Goal: Information Seeking & Learning: Check status

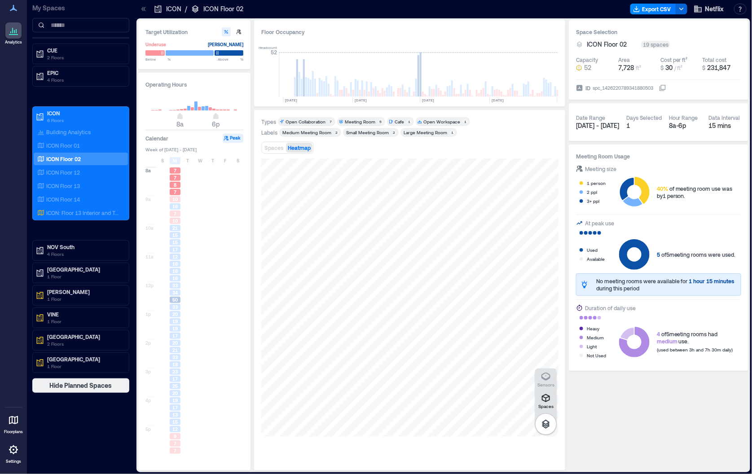
scroll to position [0, 173]
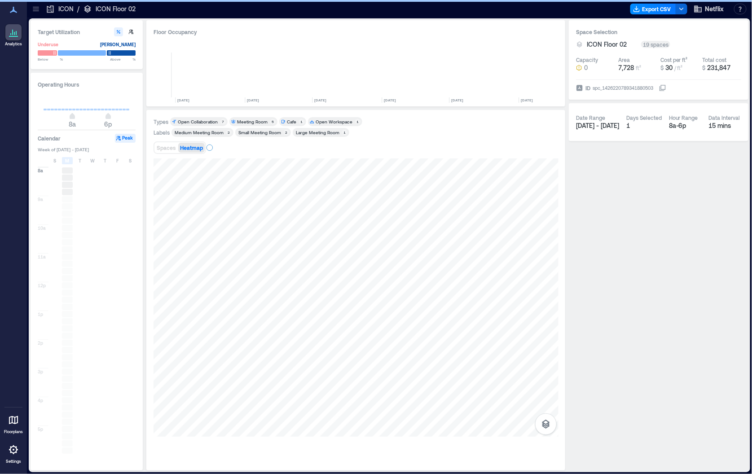
scroll to position [0, 66]
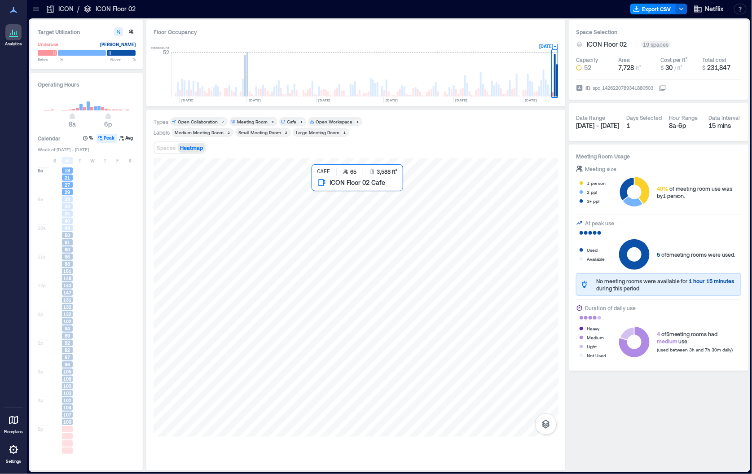
click at [480, 198] on div at bounding box center [356, 297] width 405 height 278
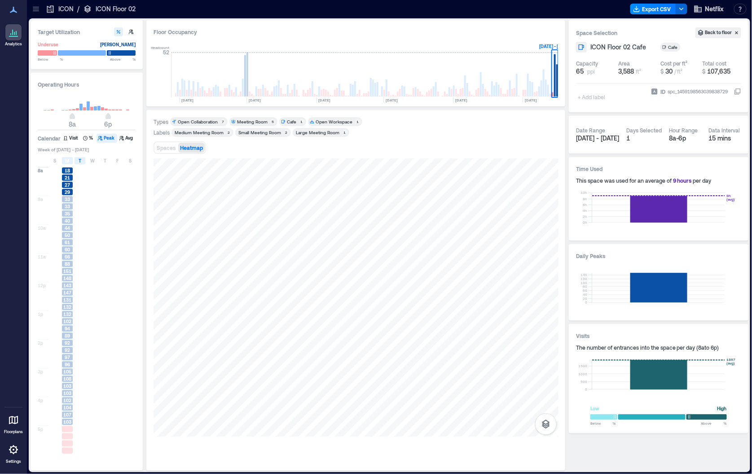
click at [78, 163] on div "T" at bounding box center [80, 160] width 11 height 7
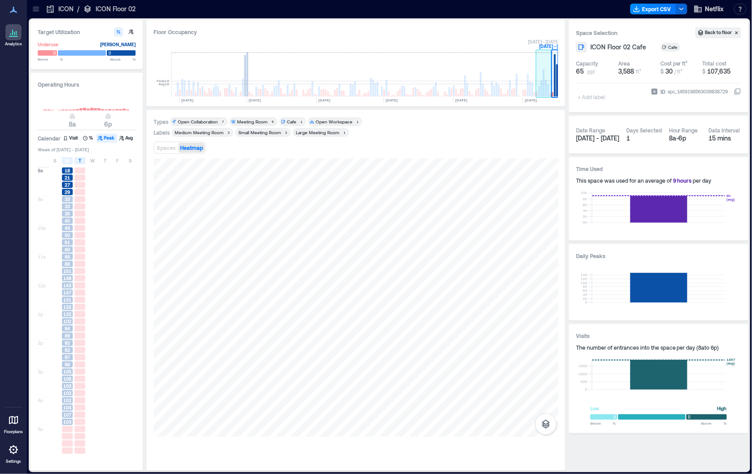
click at [549, 83] on rect at bounding box center [544, 75] width 16 height 45
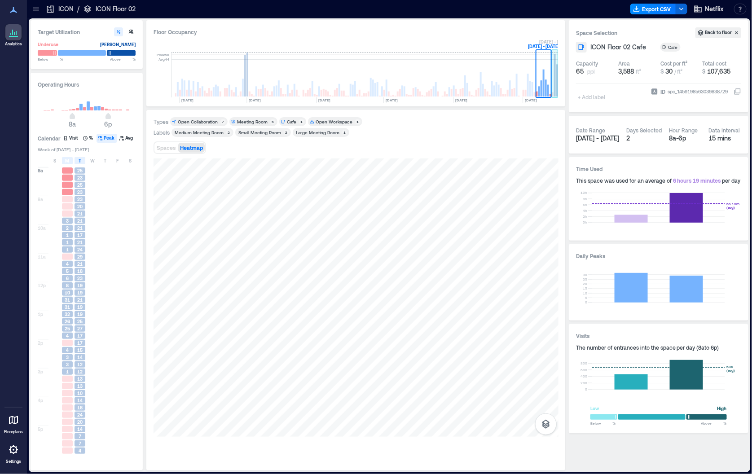
click at [554, 76] on rect at bounding box center [555, 75] width 2 height 42
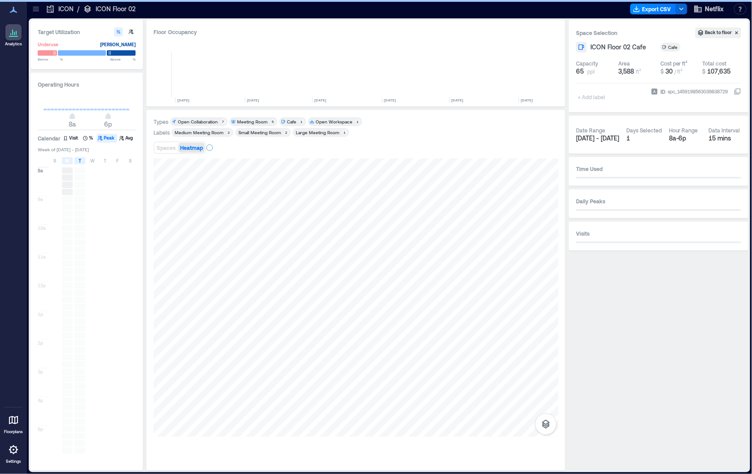
scroll to position [0, 66]
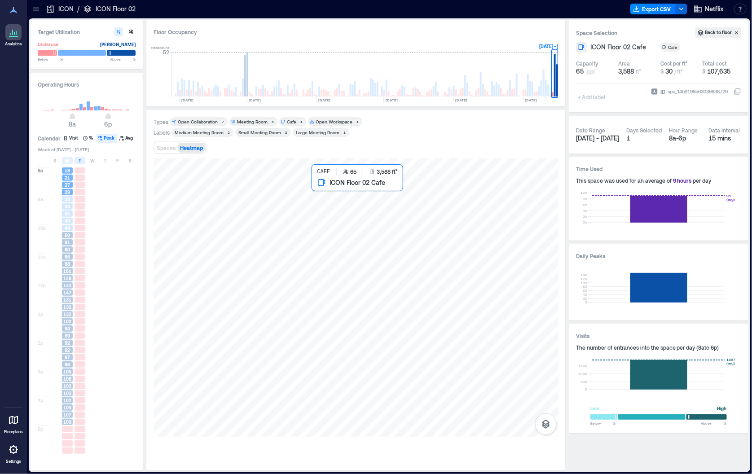
click at [400, 198] on div at bounding box center [356, 297] width 405 height 278
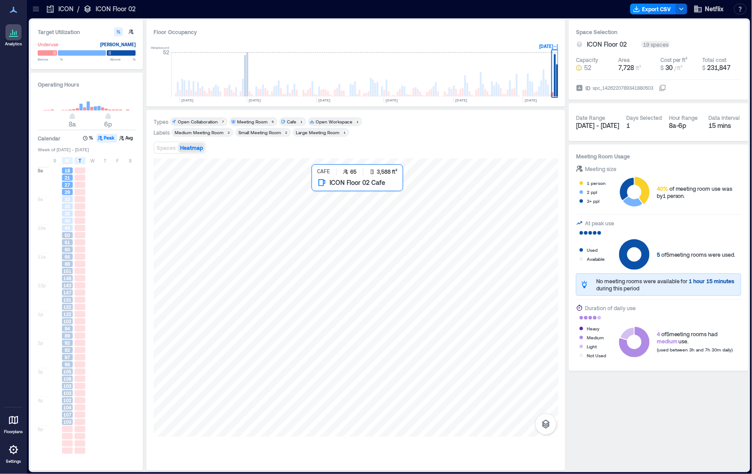
click at [365, 224] on div at bounding box center [356, 297] width 405 height 278
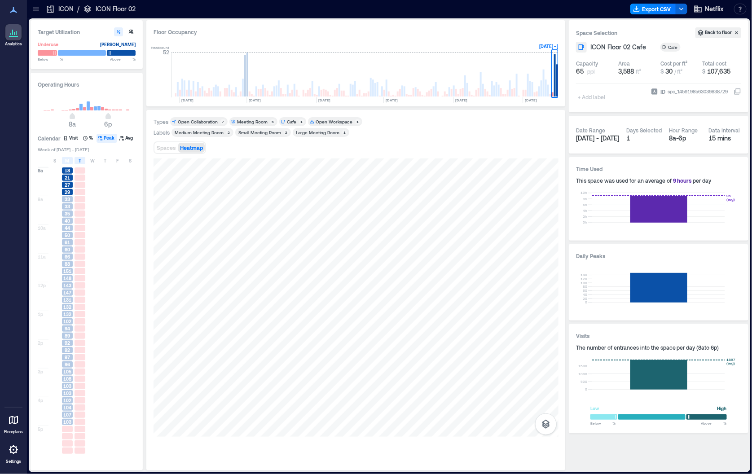
click at [40, 11] on icon at bounding box center [35, 8] width 9 height 9
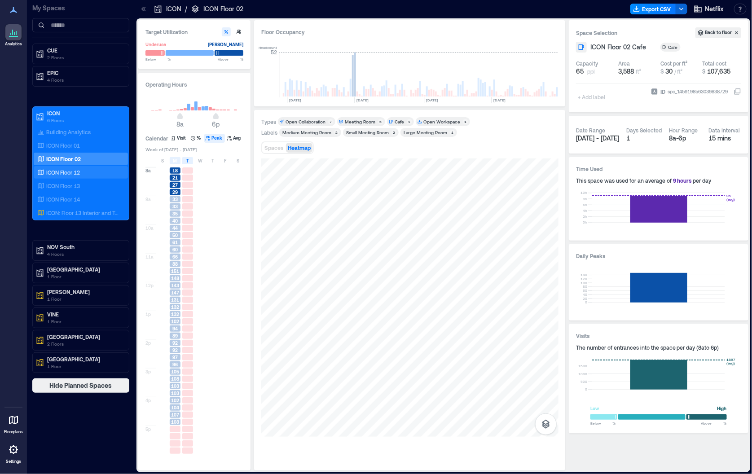
click at [66, 169] on p "ICON Floor 12" at bounding box center [63, 172] width 34 height 7
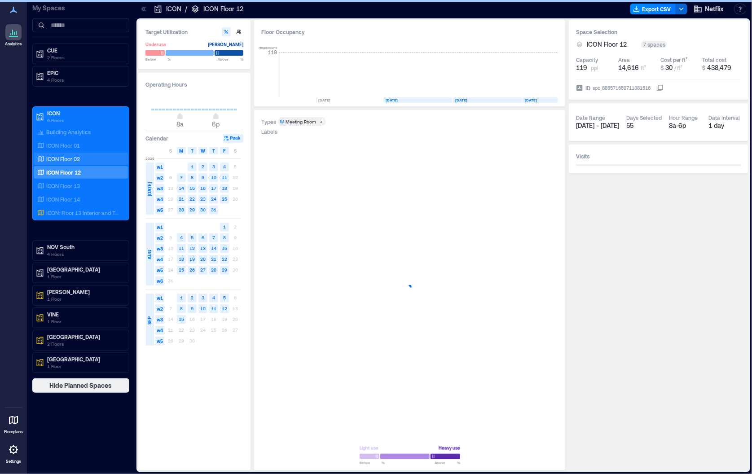
click at [70, 157] on p "ICON Floor 02" at bounding box center [63, 158] width 34 height 7
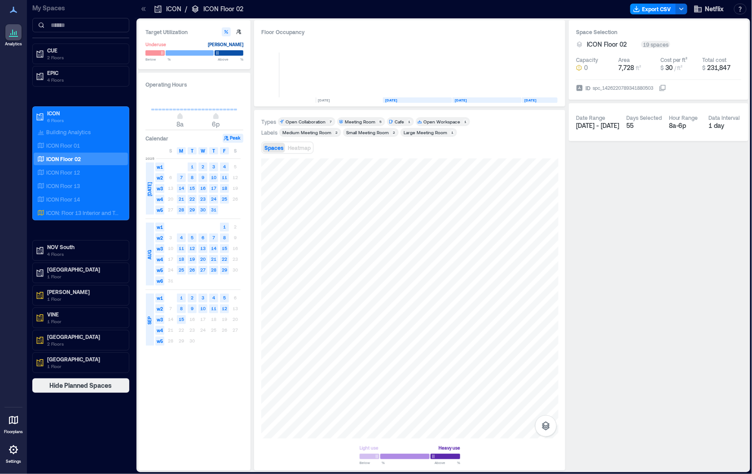
scroll to position [0, 173]
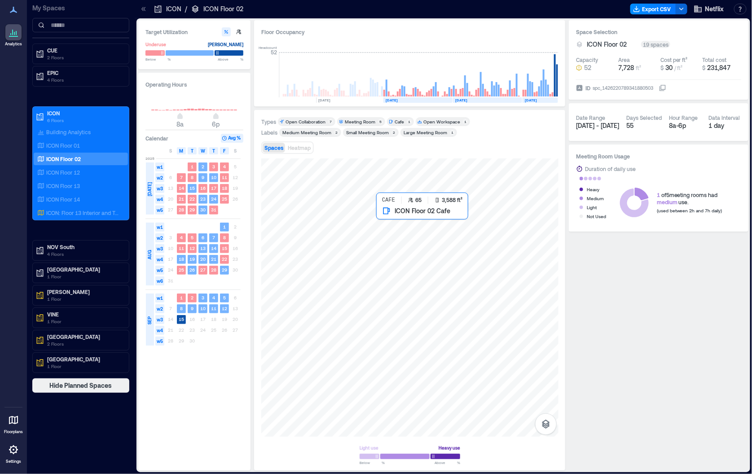
click at [441, 240] on div at bounding box center [409, 297] width 297 height 278
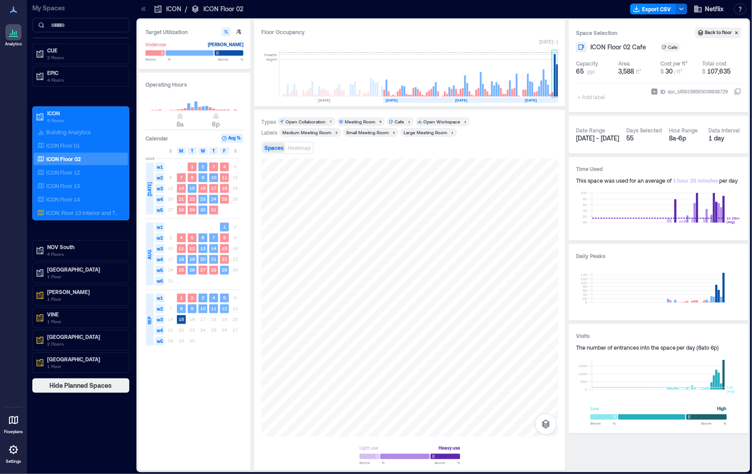
click at [553, 76] on rect at bounding box center [555, 75] width 7 height 45
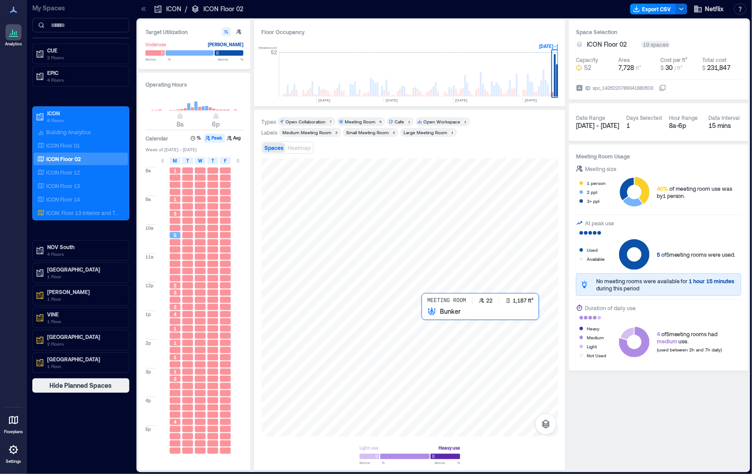
click at [460, 339] on div at bounding box center [409, 297] width 297 height 278
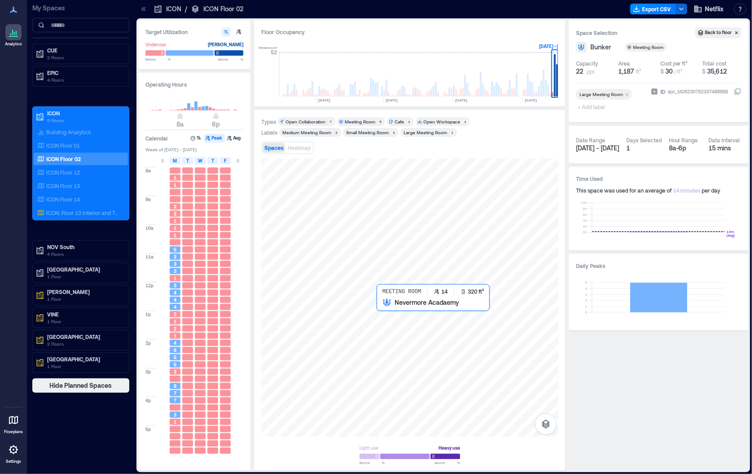
click at [395, 312] on div at bounding box center [409, 297] width 297 height 278
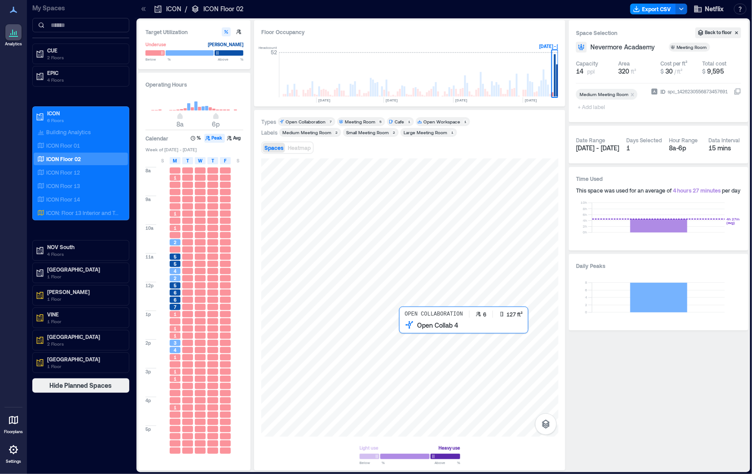
click at [409, 338] on div at bounding box center [409, 297] width 297 height 278
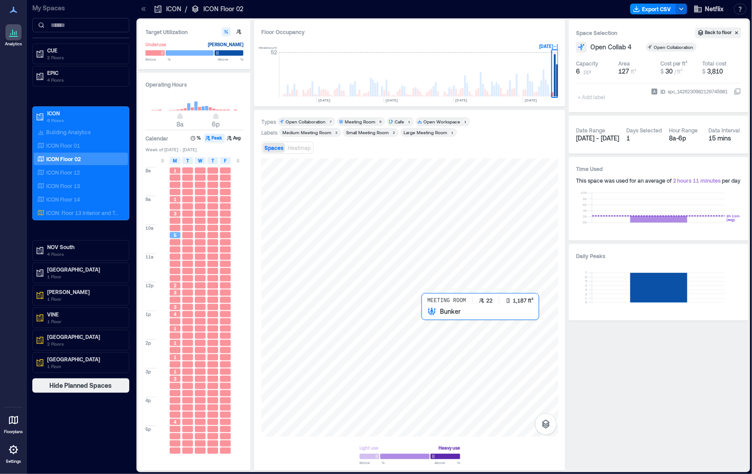
click at [434, 338] on div at bounding box center [409, 297] width 297 height 278
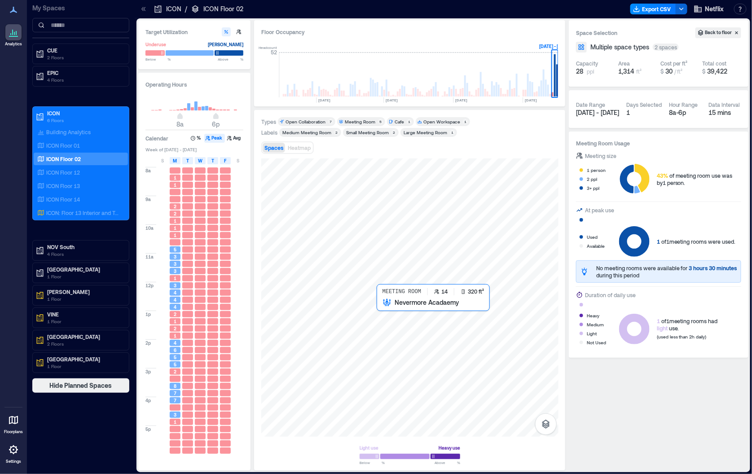
click at [394, 309] on div at bounding box center [409, 297] width 297 height 278
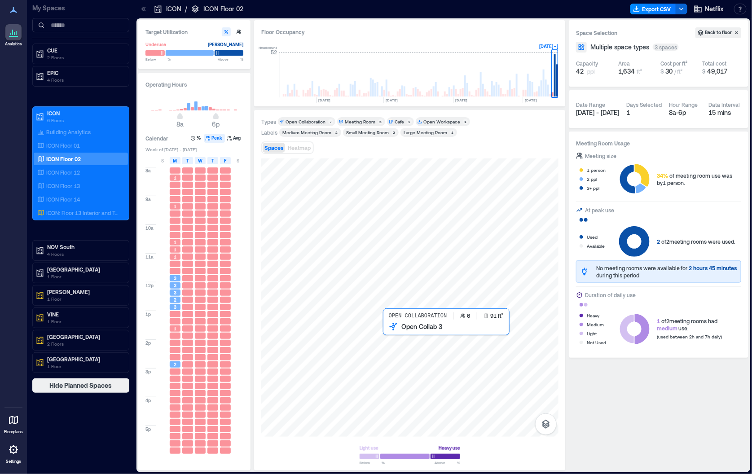
click at [391, 334] on div at bounding box center [409, 297] width 297 height 278
click at [376, 333] on div at bounding box center [409, 297] width 297 height 278
click at [359, 336] on div at bounding box center [409, 297] width 297 height 278
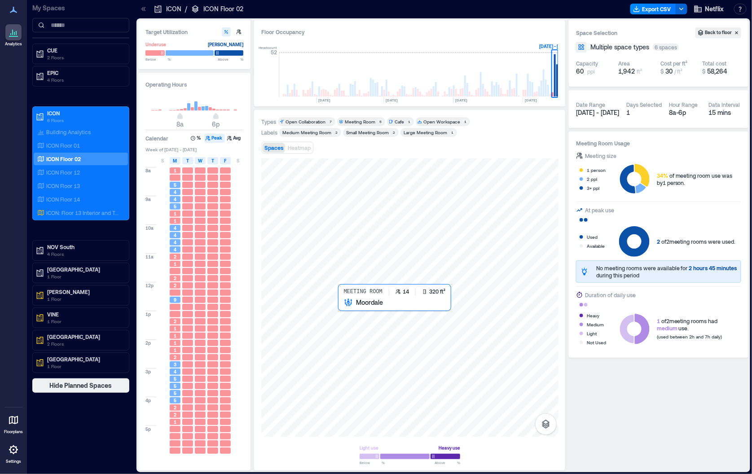
click at [347, 313] on div at bounding box center [409, 297] width 297 height 278
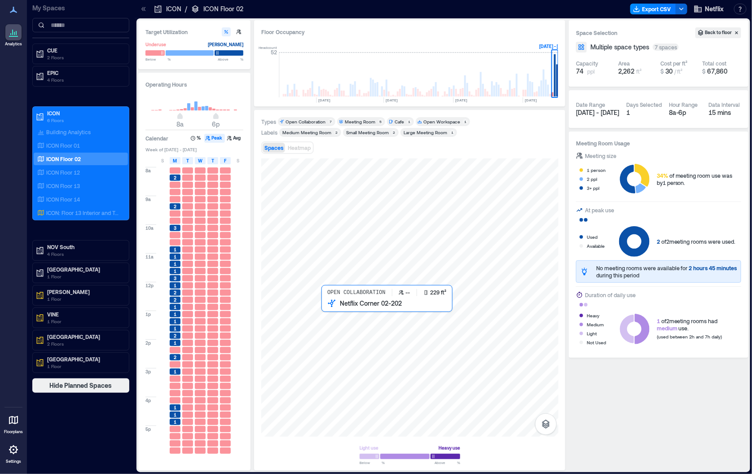
click at [331, 319] on div at bounding box center [409, 297] width 297 height 278
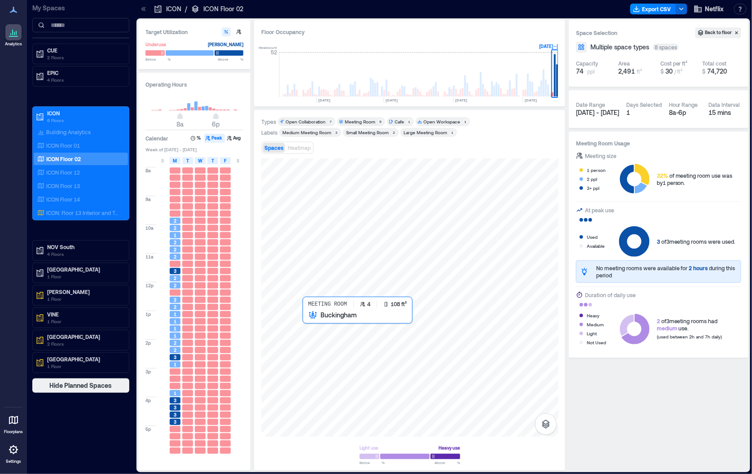
click at [316, 319] on div at bounding box center [409, 297] width 297 height 278
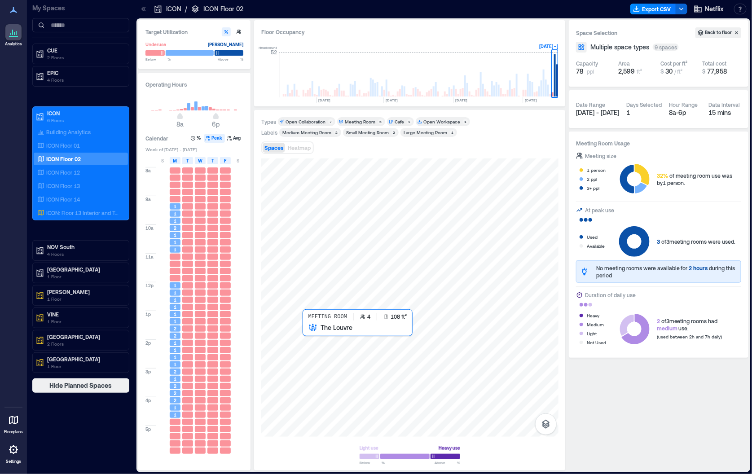
click at [316, 333] on div at bounding box center [409, 297] width 297 height 278
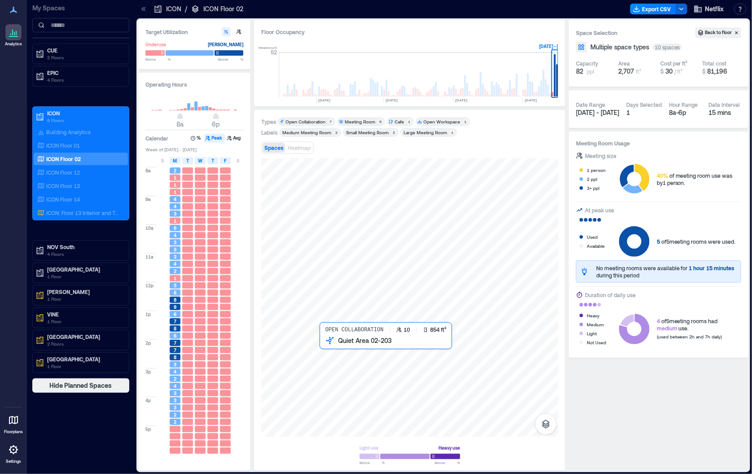
click at [341, 369] on div at bounding box center [409, 297] width 297 height 278
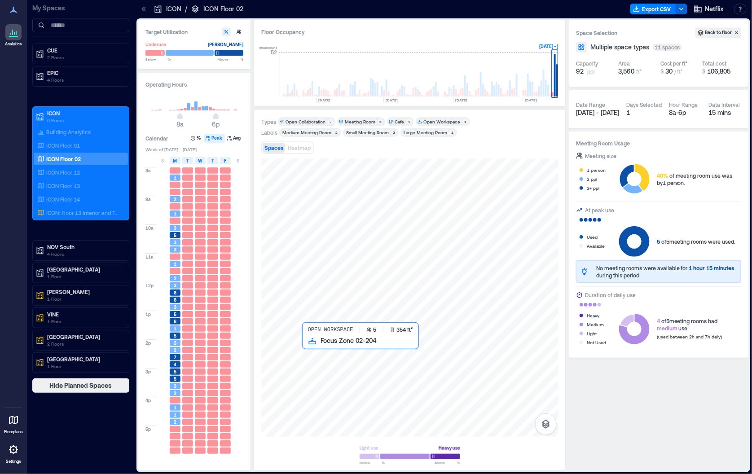
click at [312, 354] on div at bounding box center [409, 297] width 297 height 278
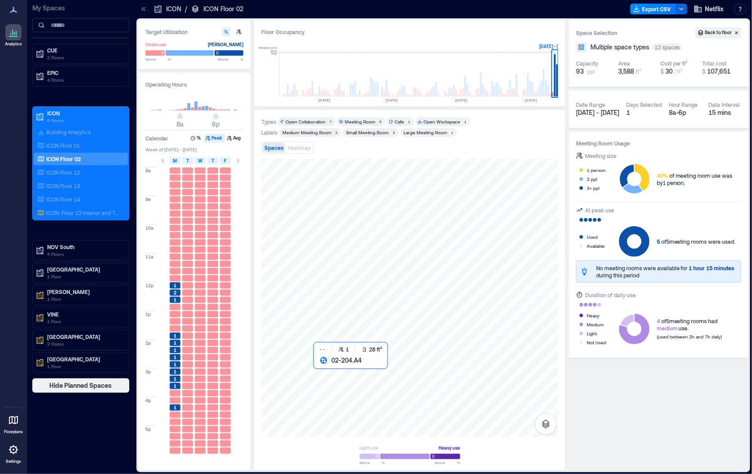
click at [313, 365] on div at bounding box center [409, 297] width 297 height 278
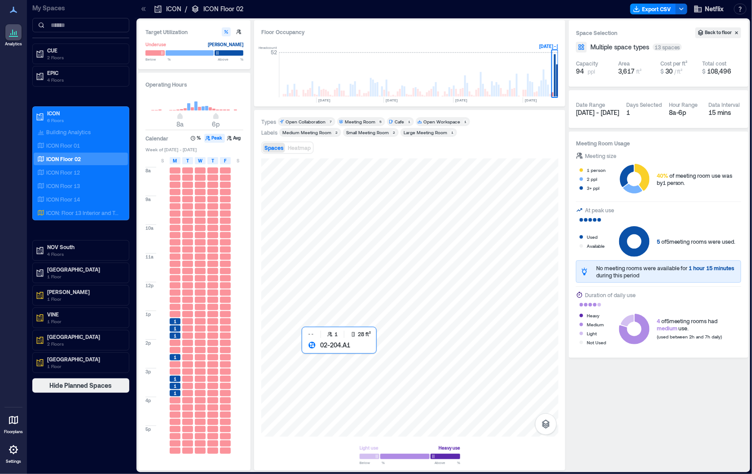
click at [303, 349] on div at bounding box center [409, 297] width 297 height 278
click at [304, 361] on div at bounding box center [409, 297] width 297 height 278
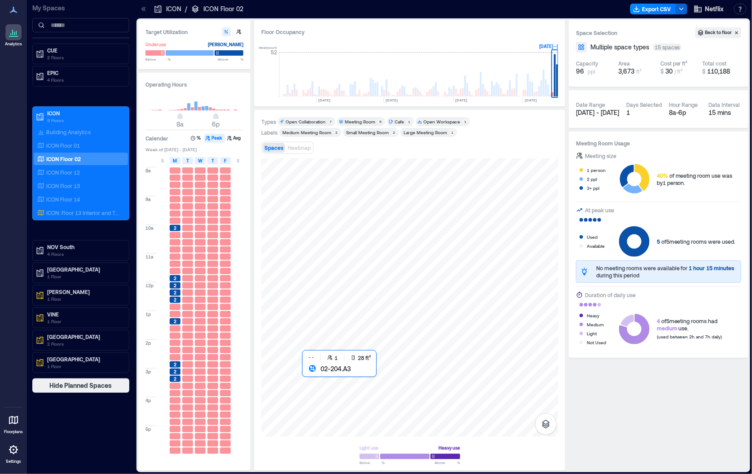
click at [306, 373] on div at bounding box center [409, 297] width 297 height 278
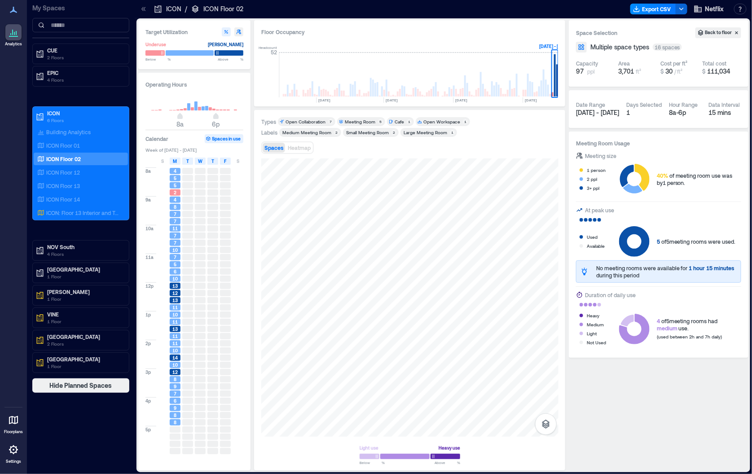
click at [236, 30] on icon "button" at bounding box center [238, 31] width 5 height 5
type input "**"
click at [220, 136] on button "Spaces in use" at bounding box center [224, 138] width 39 height 9
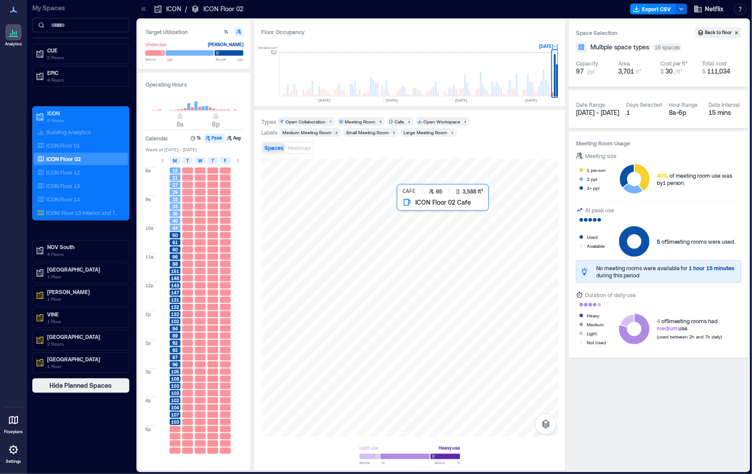
click at [501, 225] on div at bounding box center [409, 297] width 297 height 278
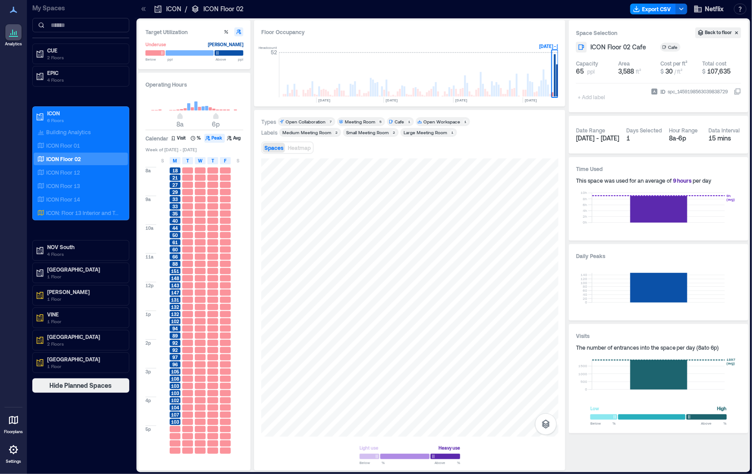
click at [403, 121] on div "Cafe" at bounding box center [400, 122] width 11 height 6
click at [237, 136] on button "Avg" at bounding box center [235, 138] width 18 height 9
click at [218, 138] on button "Peak" at bounding box center [214, 138] width 21 height 9
click at [233, 140] on button "Avg" at bounding box center [235, 138] width 18 height 9
click at [216, 139] on button "Peak" at bounding box center [214, 138] width 21 height 9
